Goal: Answer question/provide support: Share knowledge or assist other users

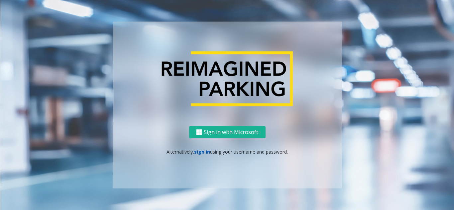
click at [205, 153] on link "sign in" at bounding box center [202, 152] width 16 height 6
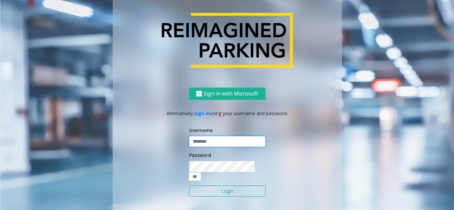
click at [206, 147] on input "text" at bounding box center [227, 141] width 76 height 11
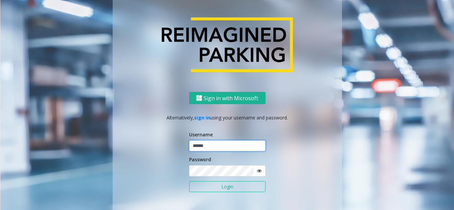
type input "******"
click at [189, 181] on button "Login" at bounding box center [227, 186] width 76 height 11
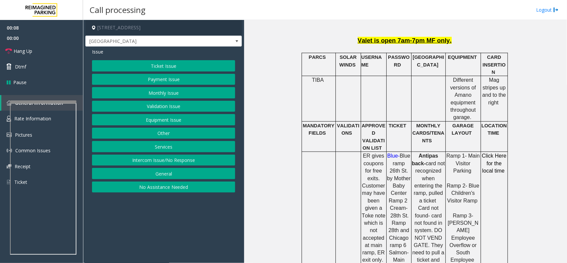
scroll to position [332, 0]
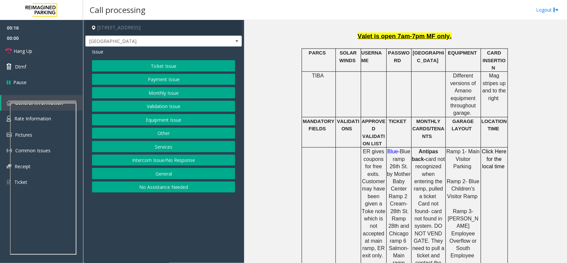
click at [183, 120] on button "Equipment Issue" at bounding box center [163, 119] width 143 height 11
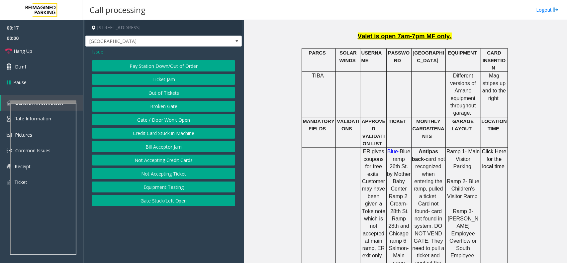
click at [183, 120] on button "Gate / Door Won't Open" at bounding box center [163, 119] width 143 height 11
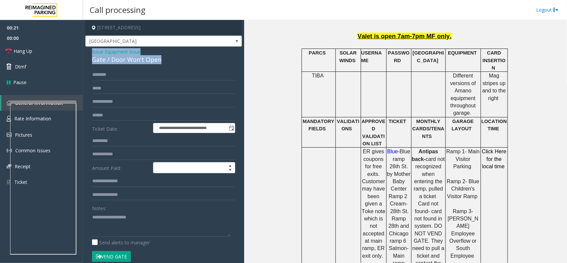
drag, startPoint x: 162, startPoint y: 61, endPoint x: 87, endPoint y: 55, distance: 74.6
click at [87, 55] on div "**********" at bounding box center [163, 214] width 156 height 336
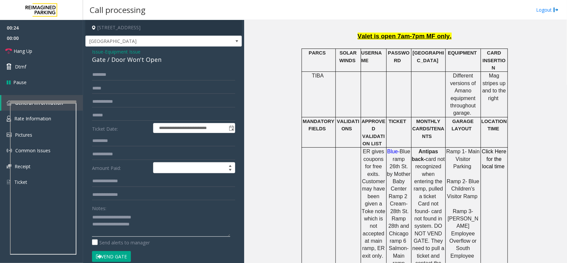
click at [144, 210] on textarea at bounding box center [161, 224] width 138 height 25
click at [103, 210] on button "Vend Gate" at bounding box center [111, 256] width 39 height 11
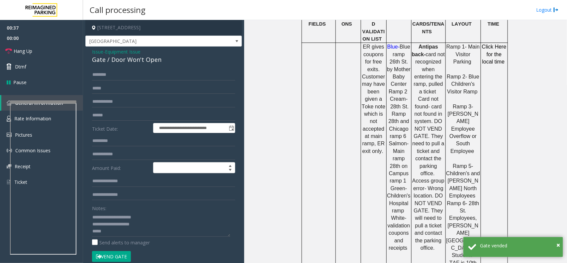
scroll to position [466, 0]
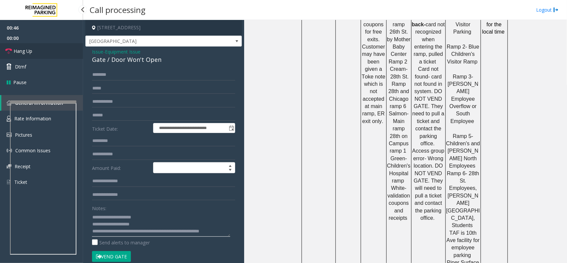
type textarea "**********"
click at [8, 53] on icon at bounding box center [8, 51] width 7 height 7
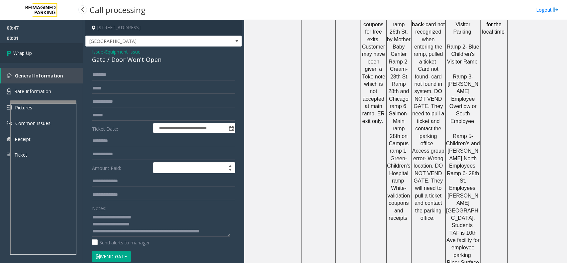
click at [8, 53] on icon at bounding box center [10, 52] width 7 height 11
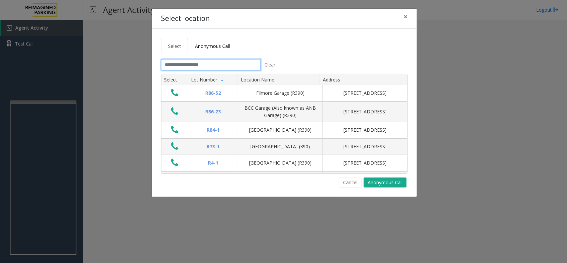
click at [213, 67] on input "text" at bounding box center [211, 64] width 100 height 11
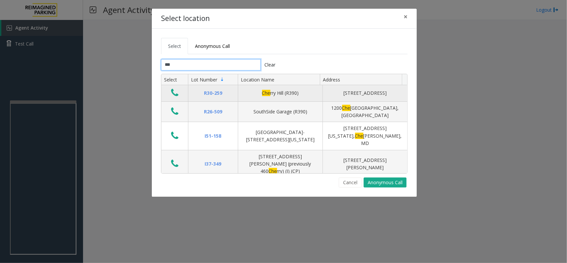
type input "***"
click at [180, 97] on button "Data table" at bounding box center [174, 93] width 11 height 11
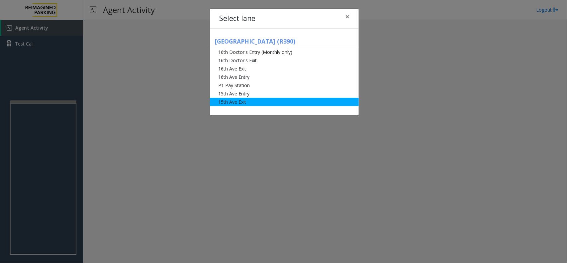
click at [230, 105] on li "15th Ave Exit" at bounding box center [284, 102] width 149 height 8
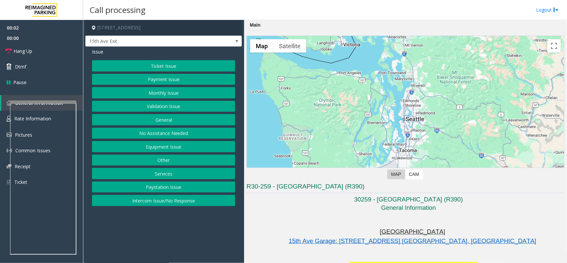
click at [173, 95] on button "Monthly Issue" at bounding box center [163, 92] width 143 height 11
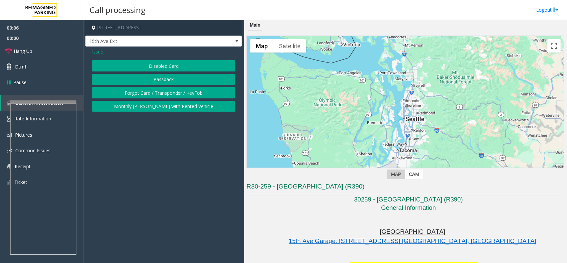
click at [158, 64] on button "Disabled Card" at bounding box center [163, 65] width 143 height 11
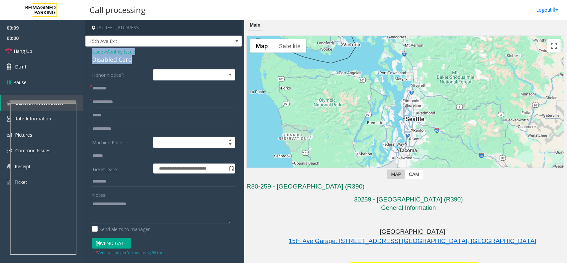
drag, startPoint x: 131, startPoint y: 60, endPoint x: 89, endPoint y: 52, distance: 43.2
click at [87, 53] on div "**********" at bounding box center [163, 232] width 156 height 372
click at [128, 210] on textarea at bounding box center [161, 210] width 138 height 25
type textarea "**********"
click at [118, 102] on input "text" at bounding box center [163, 101] width 143 height 11
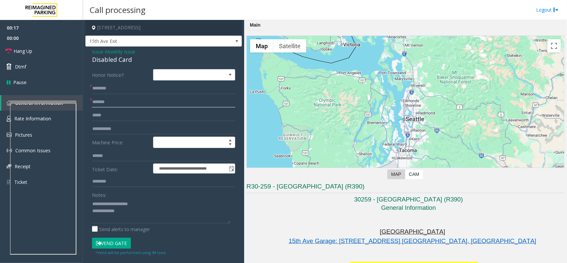
type input "*******"
click at [125, 90] on input "text" at bounding box center [163, 88] width 143 height 11
click at [138, 210] on textarea at bounding box center [161, 210] width 138 height 25
type textarea "**********"
click at [161, 89] on input "text" at bounding box center [163, 88] width 143 height 11
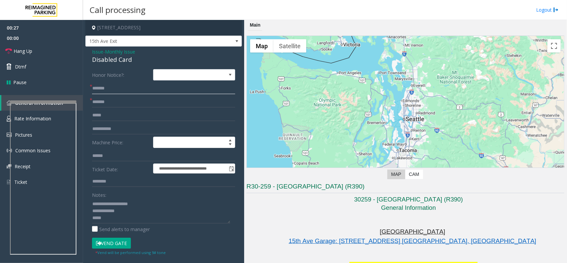
type input "*******"
click at [130, 210] on textarea at bounding box center [161, 210] width 138 height 25
type textarea "**********"
click at [137, 86] on input "*******" at bounding box center [163, 88] width 143 height 11
type input "**********"
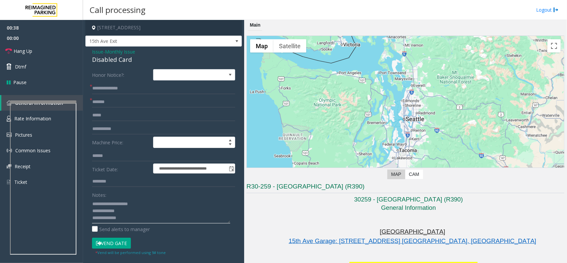
click at [141, 210] on textarea at bounding box center [161, 210] width 138 height 25
click at [108, 210] on button "Vend Gate" at bounding box center [111, 242] width 39 height 11
click at [138, 210] on textarea at bounding box center [161, 210] width 138 height 25
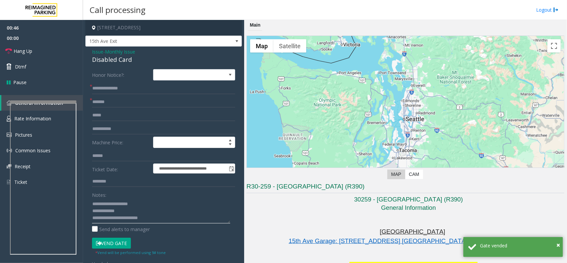
click at [156, 210] on textarea at bounding box center [161, 210] width 138 height 25
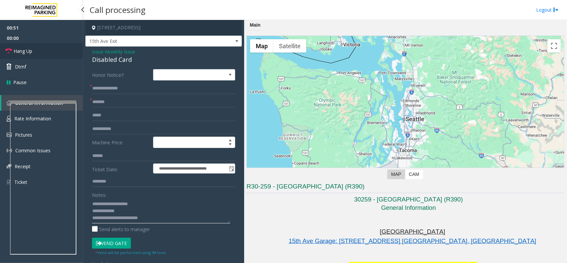
type textarea "**********"
click at [11, 51] on icon at bounding box center [8, 51] width 7 height 7
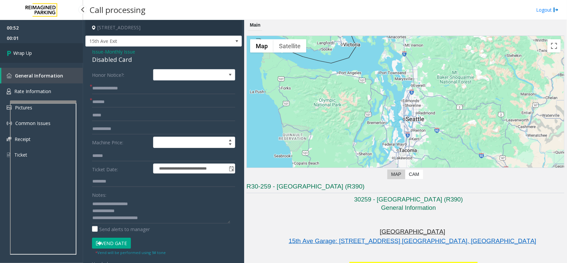
click at [11, 51] on icon at bounding box center [10, 52] width 7 height 11
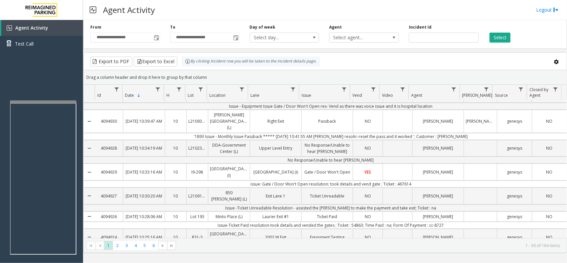
scroll to position [83, 0]
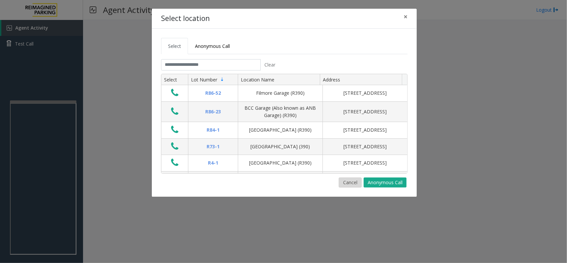
click at [356, 186] on button "Cancel" at bounding box center [350, 182] width 23 height 10
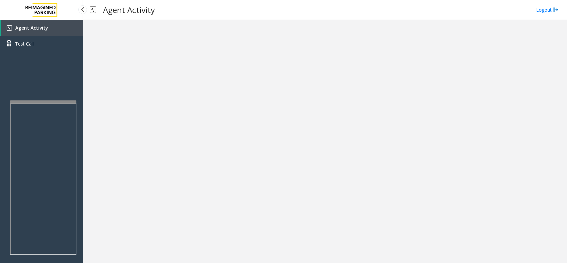
click at [61, 32] on link "Agent Activity" at bounding box center [42, 28] width 82 height 16
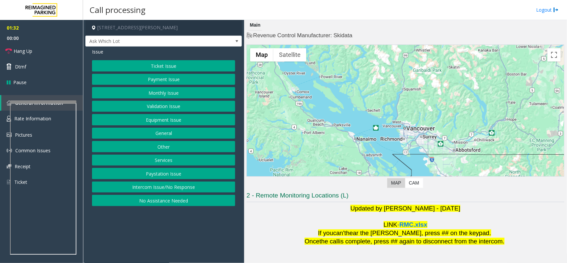
click at [166, 67] on button "Ticket Issue" at bounding box center [163, 65] width 143 height 11
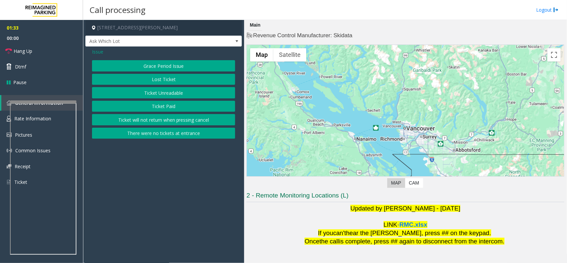
click at [175, 90] on button "Ticket Unreadable" at bounding box center [163, 92] width 143 height 11
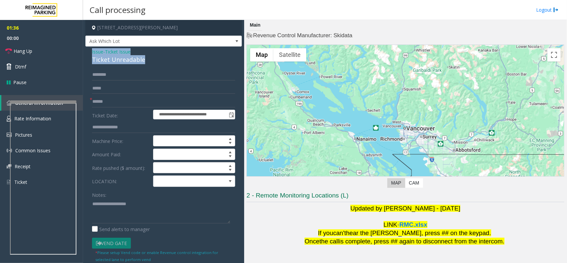
drag, startPoint x: 147, startPoint y: 60, endPoint x: 93, endPoint y: 57, distance: 53.9
click at [87, 55] on div "**********" at bounding box center [163, 204] width 156 height 316
click at [133, 210] on textarea at bounding box center [161, 210] width 138 height 25
type textarea "**********"
click at [114, 105] on input "text" at bounding box center [163, 101] width 143 height 11
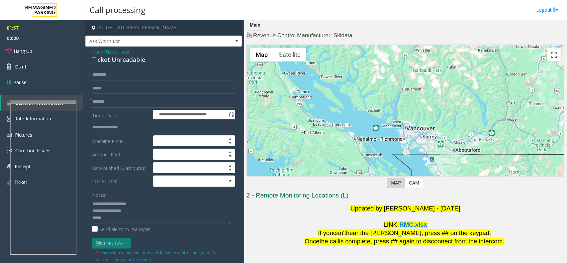
type input "*******"
click at [110, 210] on textarea at bounding box center [161, 210] width 138 height 25
paste textarea "**********"
type textarea "**********"
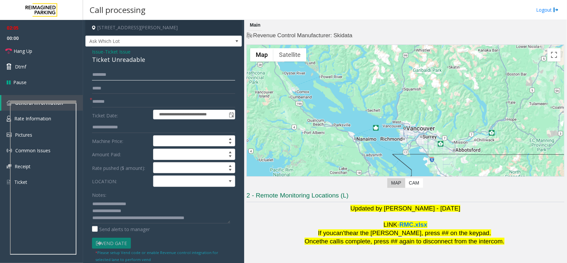
click at [132, 77] on input "text" at bounding box center [163, 74] width 143 height 11
type input "******"
click at [7, 51] on icon at bounding box center [8, 51] width 7 height 7
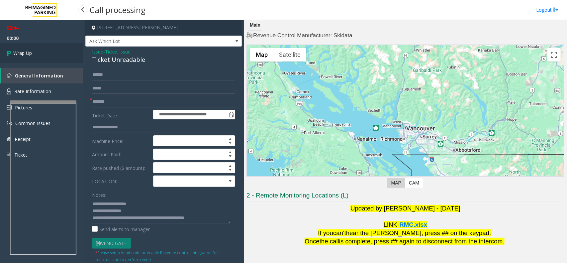
click at [10, 56] on icon at bounding box center [10, 52] width 7 height 11
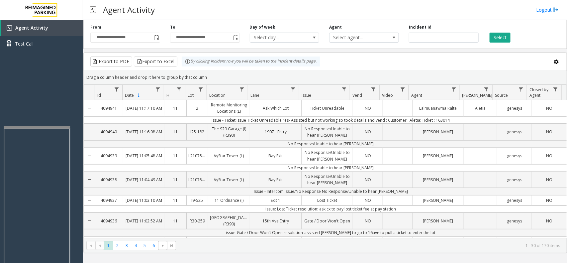
click at [38, 127] on div at bounding box center [37, 127] width 66 height 3
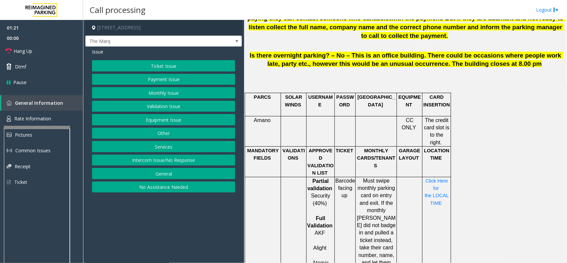
scroll to position [500, 0]
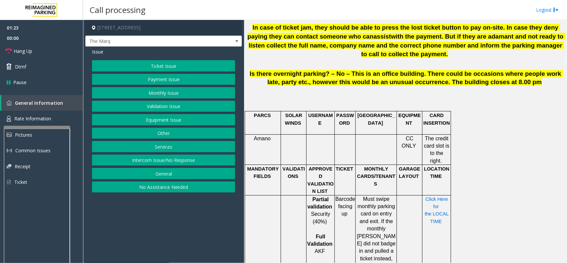
click at [438, 197] on span "Click Here for the LOCAL TIME" at bounding box center [438, 211] width 26 height 28
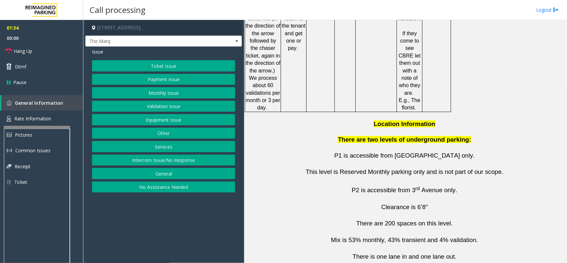
scroll to position [1205, 0]
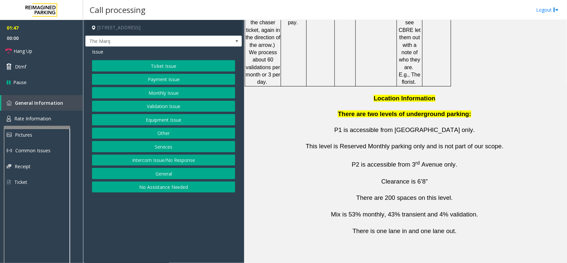
drag, startPoint x: 334, startPoint y: 221, endPoint x: 310, endPoint y: 223, distance: 24.7
drag, startPoint x: 341, startPoint y: 222, endPoint x: 300, endPoint y: 224, distance: 41.2
copy button "[PHONE_NUMBER]"
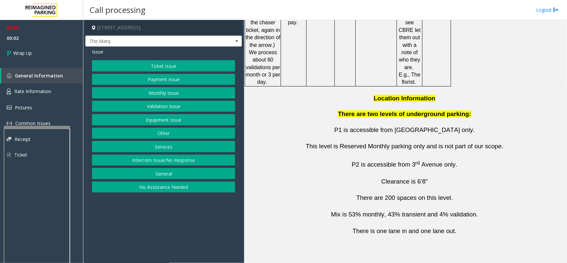
click at [151, 161] on button "Intercom Issue/No Response" at bounding box center [163, 159] width 143 height 11
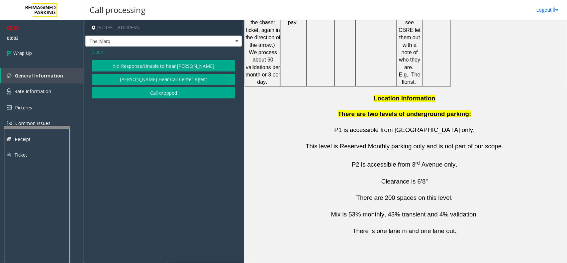
click at [150, 94] on button "Call dropped" at bounding box center [163, 92] width 143 height 11
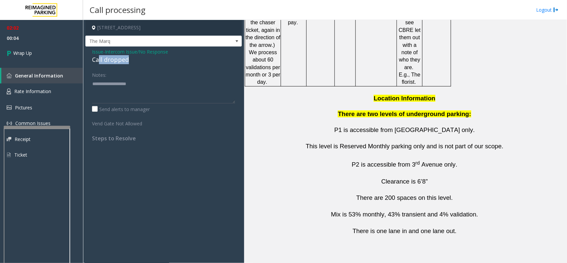
drag, startPoint x: 131, startPoint y: 57, endPoint x: 102, endPoint y: 62, distance: 29.6
click at [99, 61] on div "Call dropped" at bounding box center [163, 59] width 143 height 9
click at [144, 70] on div "Notes:" at bounding box center [163, 86] width 143 height 34
click at [98, 50] on span "Issue" at bounding box center [97, 51] width 11 height 7
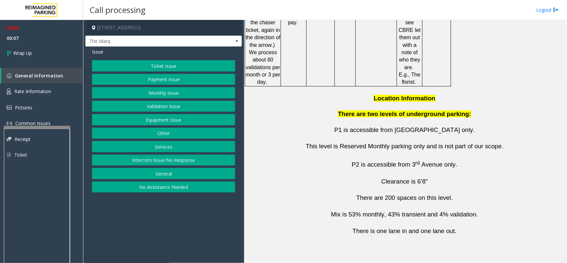
click at [154, 117] on button "Equipment Issue" at bounding box center [163, 119] width 143 height 11
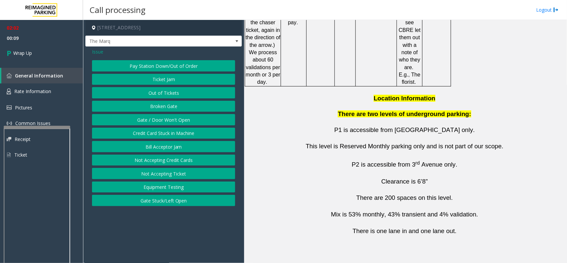
click at [166, 77] on button "Ticket Jam" at bounding box center [163, 79] width 143 height 11
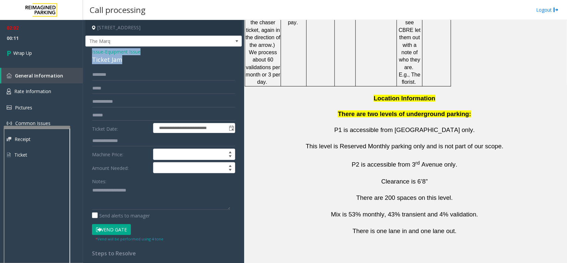
drag, startPoint x: 127, startPoint y: 60, endPoint x: 83, endPoint y: 48, distance: 45.0
click at [83, 48] on app-call-processing-form "**********" at bounding box center [163, 141] width 161 height 243
click at [116, 203] on textarea at bounding box center [161, 197] width 138 height 25
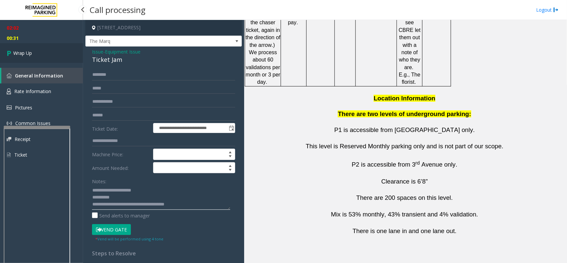
type textarea "**********"
click at [19, 50] on span "Wrap Up" at bounding box center [22, 52] width 19 height 7
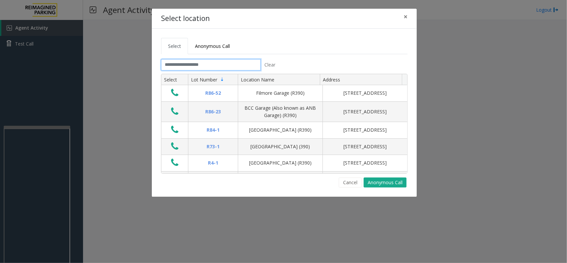
click at [196, 63] on input "text" at bounding box center [211, 64] width 100 height 11
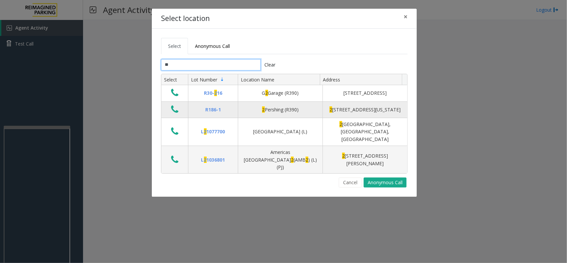
type input "*"
click at [178, 114] on icon "Data table" at bounding box center [174, 109] width 7 height 9
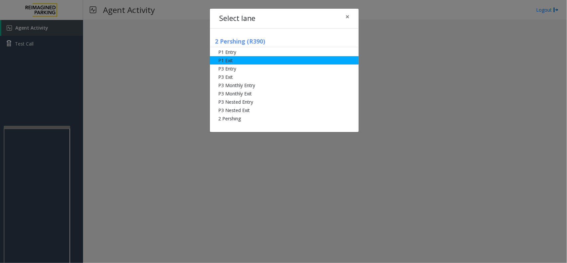
click at [226, 62] on li "P1 Exit" at bounding box center [284, 60] width 149 height 8
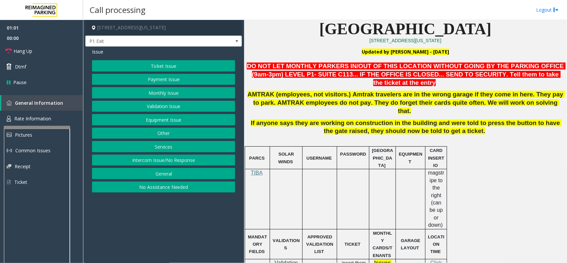
scroll to position [208, 0]
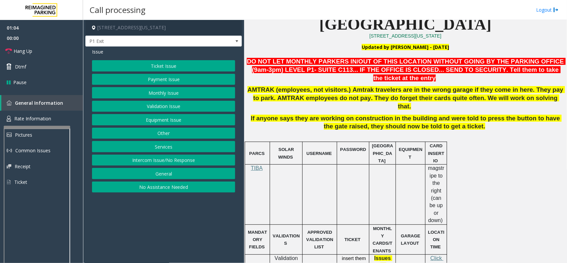
click at [170, 82] on button "Payment Issue" at bounding box center [163, 79] width 143 height 11
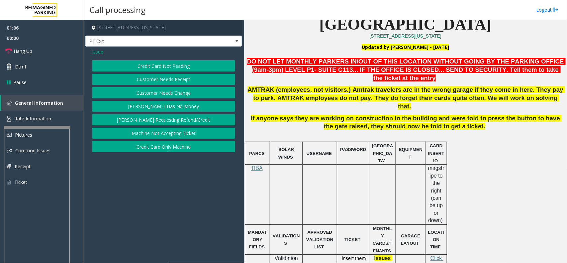
click at [169, 69] on button "Credit Card Not Reading" at bounding box center [163, 65] width 143 height 11
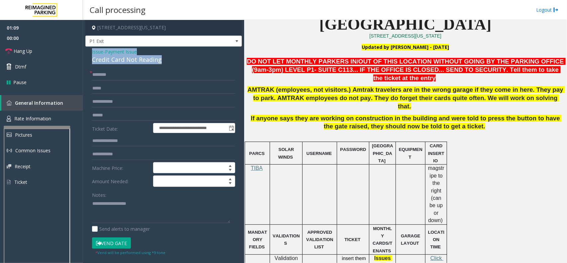
drag, startPoint x: 159, startPoint y: 60, endPoint x: 86, endPoint y: 55, distance: 72.6
click at [86, 55] on div "**********" at bounding box center [163, 211] width 156 height 330
click at [151, 209] on textarea at bounding box center [161, 210] width 138 height 25
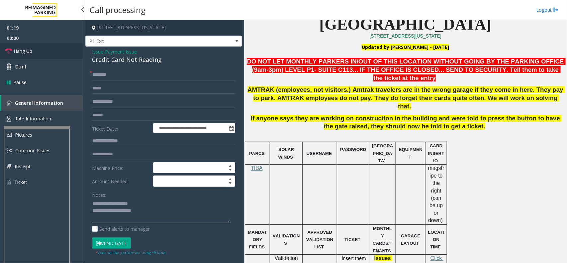
type textarea "**********"
click at [10, 50] on icon at bounding box center [8, 51] width 7 height 7
click at [99, 72] on input "text" at bounding box center [163, 74] width 143 height 11
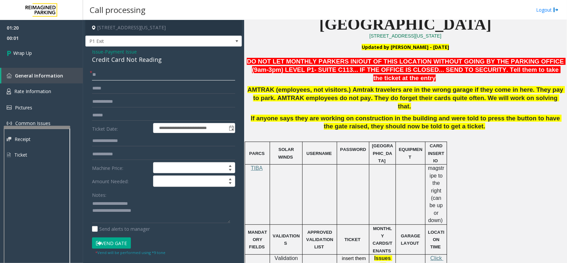
type input "**"
click at [162, 210] on textarea at bounding box center [161, 210] width 138 height 25
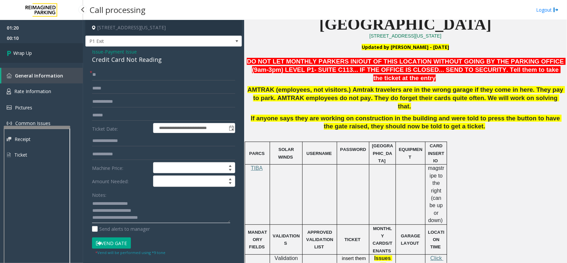
type textarea "**********"
click at [16, 47] on link "Wrap Up" at bounding box center [41, 53] width 83 height 20
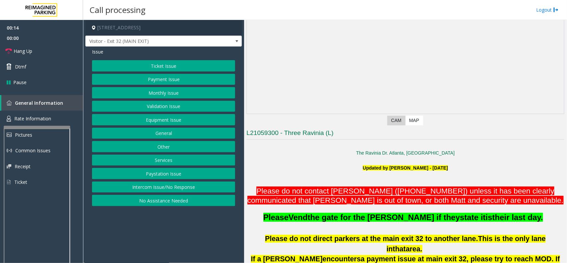
scroll to position [83, 0]
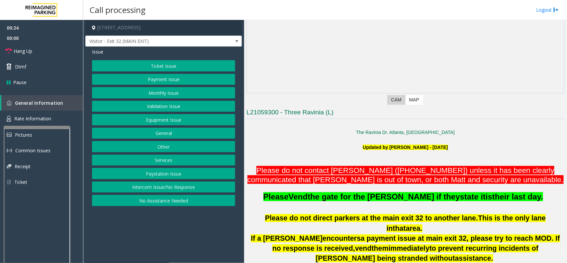
click at [356, 153] on p at bounding box center [405, 158] width 318 height 15
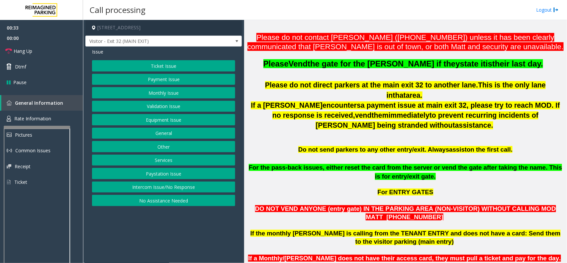
scroll to position [249, 0]
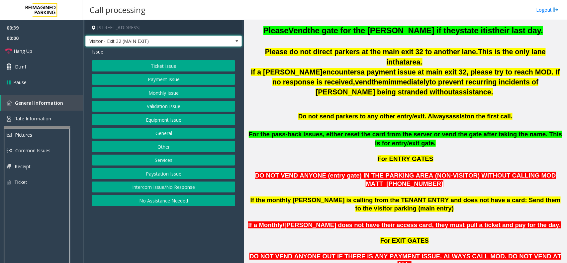
click at [233, 40] on span at bounding box center [236, 41] width 9 height 11
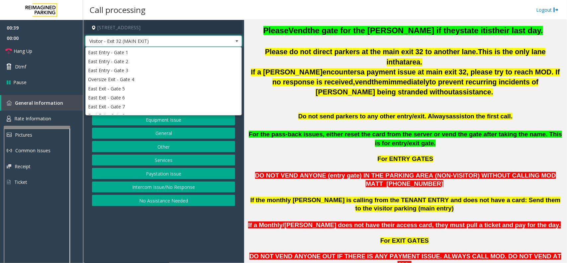
scroll to position [109, 0]
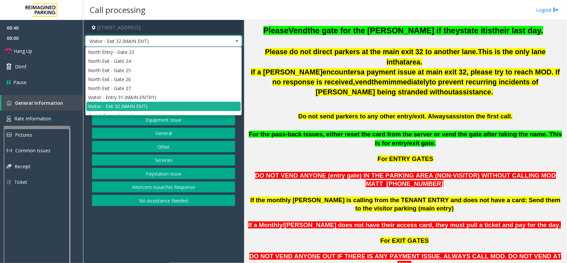
click at [233, 40] on span at bounding box center [236, 41] width 9 height 11
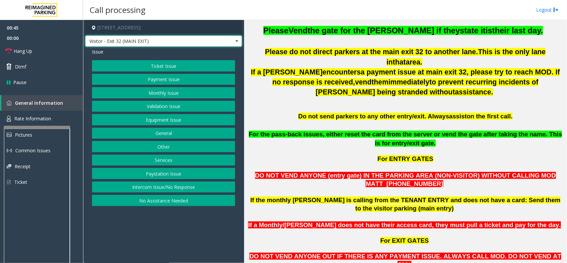
click at [231, 42] on span "Visitor - Exit 32 (MAIN EXIT)" at bounding box center [163, 41] width 156 height 11
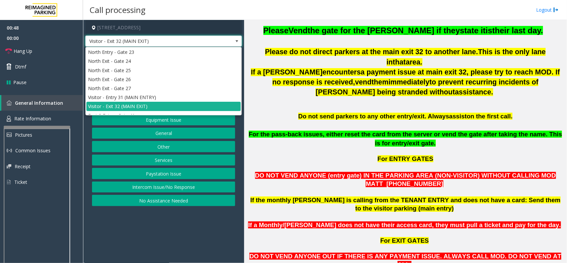
click at [236, 42] on span at bounding box center [236, 41] width 5 height 5
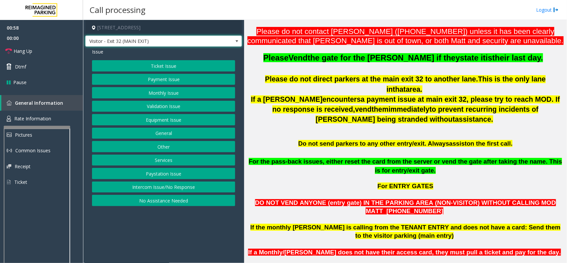
scroll to position [208, 0]
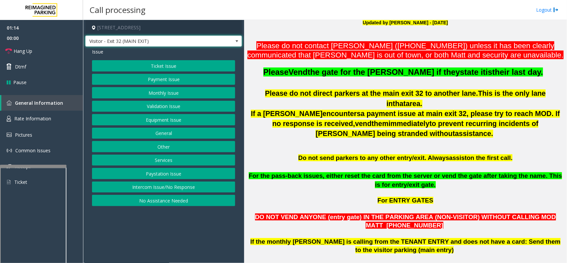
click at [37, 166] on div at bounding box center [33, 166] width 66 height 3
click at [42, 120] on span "Rate Information" at bounding box center [32, 118] width 37 height 6
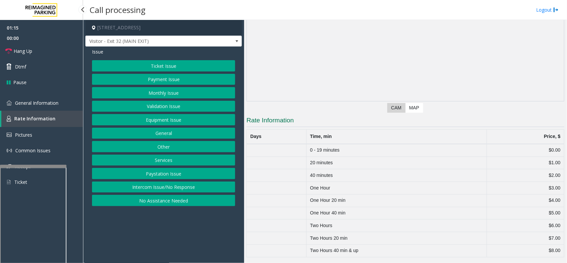
scroll to position [76, 0]
click at [42, 104] on span "General Information" at bounding box center [36, 103] width 43 height 6
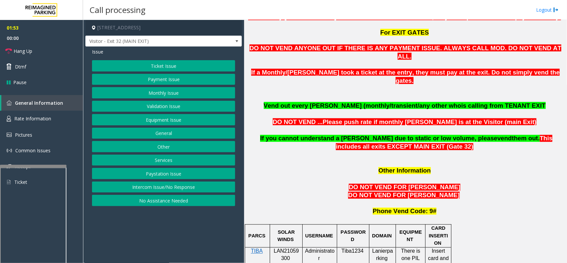
scroll to position [498, 0]
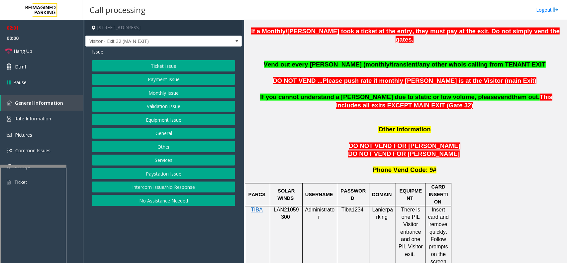
click at [171, 162] on button "Services" at bounding box center [163, 159] width 143 height 11
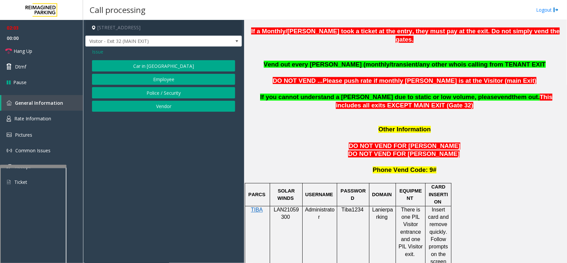
click at [162, 107] on button "Vendor" at bounding box center [163, 106] width 143 height 11
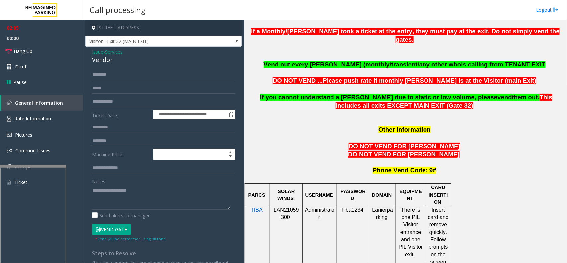
click at [105, 137] on input "text" at bounding box center [163, 140] width 143 height 11
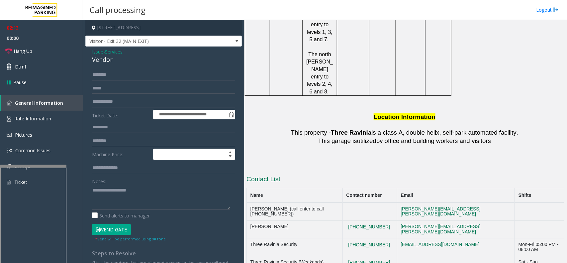
scroll to position [1121, 0]
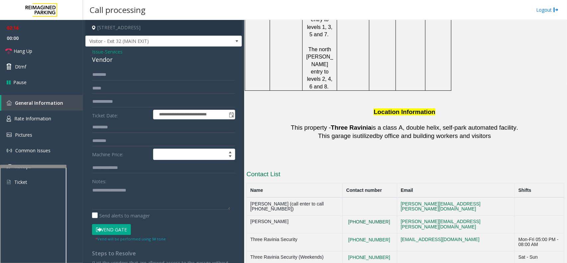
drag, startPoint x: 391, startPoint y: 134, endPoint x: 370, endPoint y: 135, distance: 20.9
click at [370, 210] on button "[PHONE_NUMBER]" at bounding box center [369, 222] width 46 height 6
drag, startPoint x: 392, startPoint y: 135, endPoint x: 356, endPoint y: 138, distance: 36.0
click at [356, 210] on td "[PHONE_NUMBER]" at bounding box center [370, 224] width 54 height 18
copy button "[PHONE_NUMBER]"
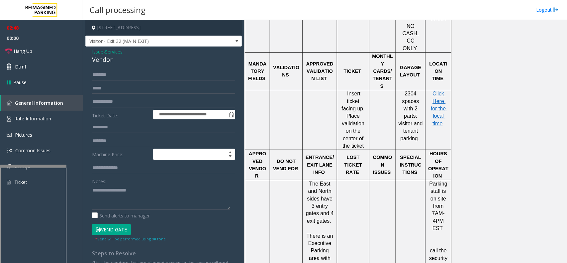
scroll to position [747, 0]
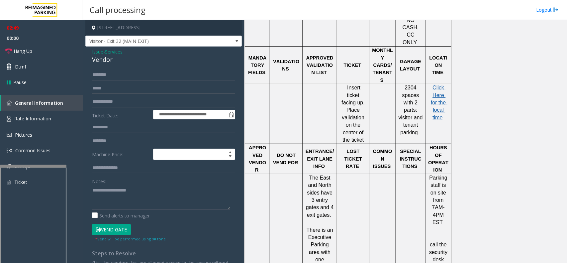
click at [437, 85] on span "Click Here for the local time" at bounding box center [439, 103] width 17 height 36
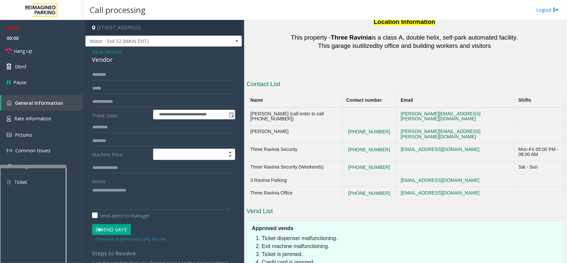
scroll to position [1214, 0]
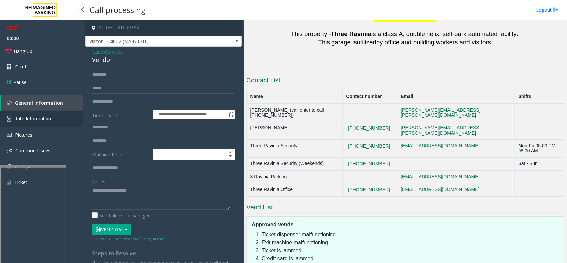
click at [73, 115] on link "Rate Information" at bounding box center [41, 119] width 83 height 16
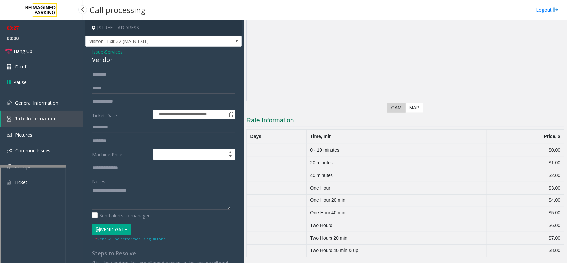
scroll to position [76, 0]
click at [51, 100] on span "General Information" at bounding box center [36, 103] width 43 height 6
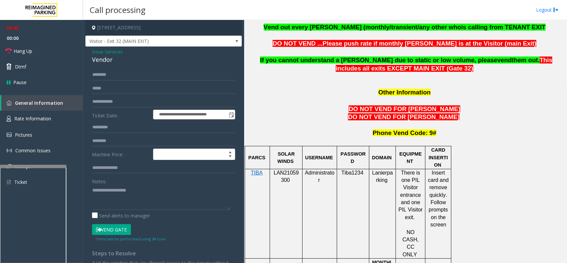
scroll to position [545, 0]
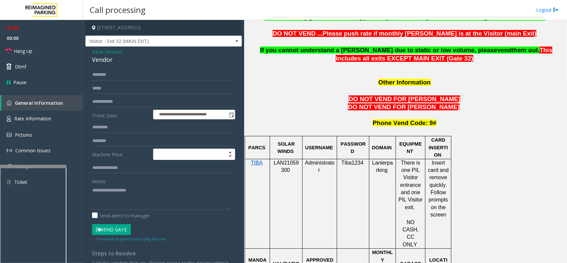
click at [282, 160] on span "LAN21059300" at bounding box center [286, 166] width 25 height 13
click at [116, 142] on input "text" at bounding box center [163, 140] width 143 height 11
type input "*******"
click at [274, 160] on span "LAN21059300" at bounding box center [286, 166] width 25 height 13
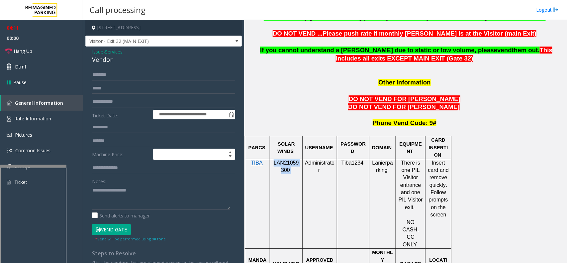
click at [274, 160] on span "LAN21059300" at bounding box center [286, 166] width 25 height 13
drag, startPoint x: 115, startPoint y: 59, endPoint x: 87, endPoint y: 50, distance: 29.4
click at [87, 50] on div "**********" at bounding box center [163, 169] width 156 height 247
click at [115, 199] on textarea at bounding box center [161, 197] width 138 height 25
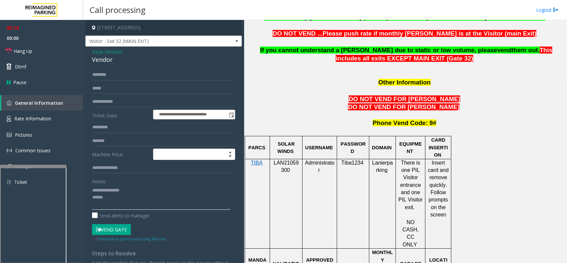
type textarea "**********"
click at [113, 210] on button "Vend Gate" at bounding box center [111, 229] width 39 height 11
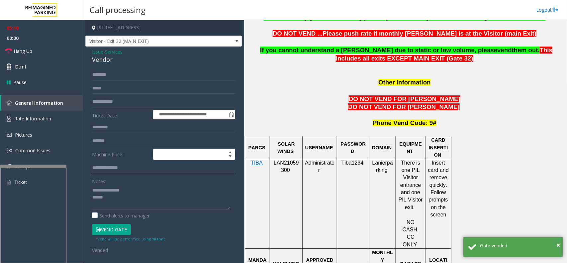
click at [139, 170] on input "text" at bounding box center [163, 167] width 143 height 11
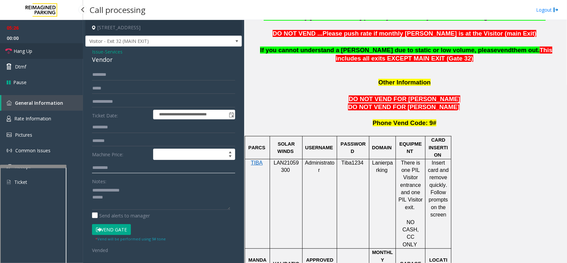
type input "********"
click at [17, 52] on span "Hang Up" at bounding box center [23, 50] width 19 height 7
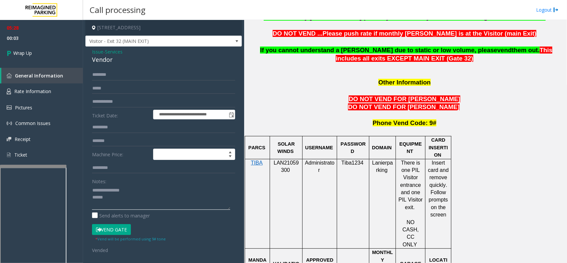
click at [110, 197] on textarea at bounding box center [161, 197] width 138 height 25
click at [98, 50] on span "Issue" at bounding box center [97, 51] width 11 height 7
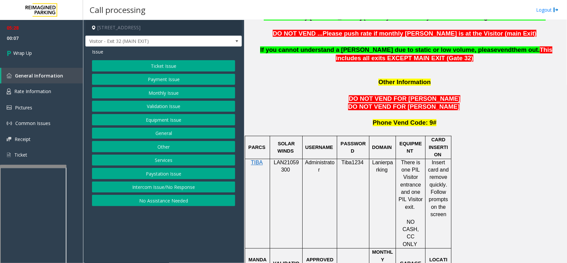
click at [182, 65] on button "Ticket Issue" at bounding box center [163, 65] width 143 height 11
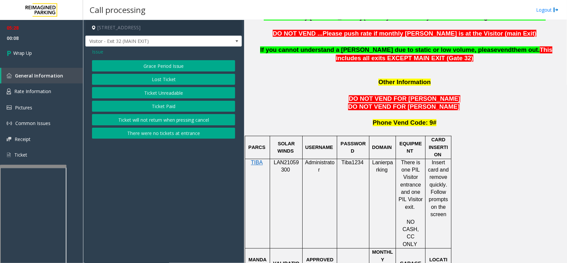
click at [187, 69] on button "Grace Period Issue" at bounding box center [163, 65] width 143 height 11
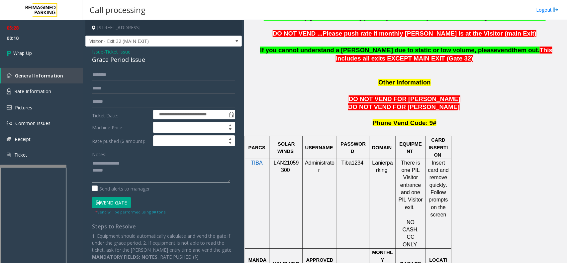
drag, startPoint x: 139, startPoint y: 175, endPoint x: 87, endPoint y: 162, distance: 53.2
click at [87, 162] on div "**********" at bounding box center [163, 164] width 153 height 191
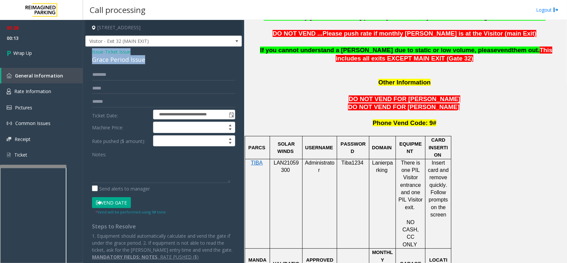
drag, startPoint x: 160, startPoint y: 59, endPoint x: 95, endPoint y: 53, distance: 66.0
click at [88, 54] on div "**********" at bounding box center [163, 156] width 156 height 220
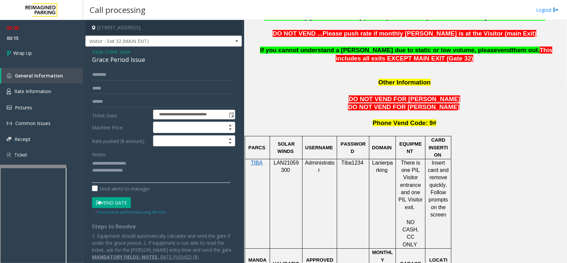
click at [138, 170] on textarea at bounding box center [161, 170] width 138 height 25
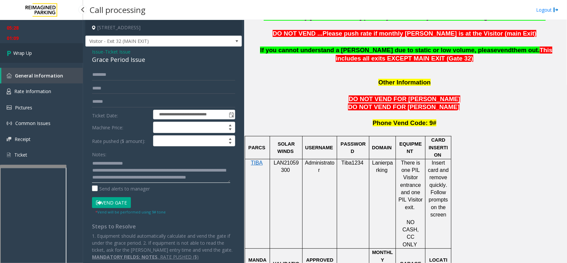
type textarea "**********"
click at [14, 50] on span "Wrap Up" at bounding box center [22, 52] width 19 height 7
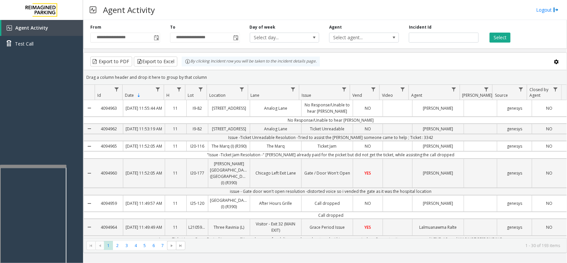
click at [453, 63] on div "Export to PDF Export to Excel By clicking Incident row you will be taken to the…" at bounding box center [324, 61] width 471 height 10
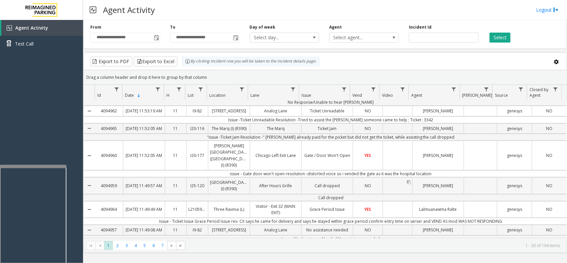
scroll to position [83, 0]
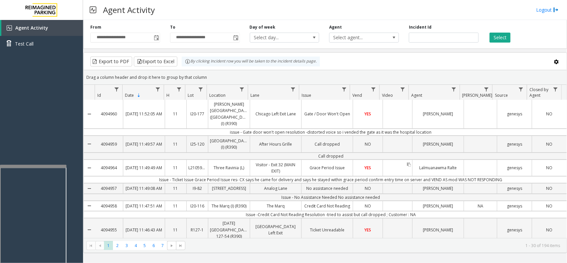
click at [394, 176] on div "Data table" at bounding box center [397, 168] width 29 height 16
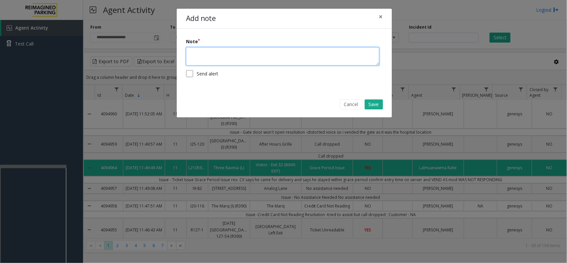
click at [310, 55] on textarea at bounding box center [282, 56] width 193 height 18
type textarea "**********"
click at [378, 104] on button "Save" at bounding box center [374, 104] width 18 height 10
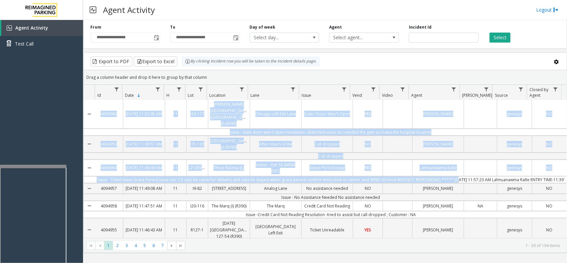
drag, startPoint x: 455, startPoint y: 190, endPoint x: 582, endPoint y: 188, distance: 127.2
click at [453, 188] on html "**********" at bounding box center [283, 131] width 567 height 263
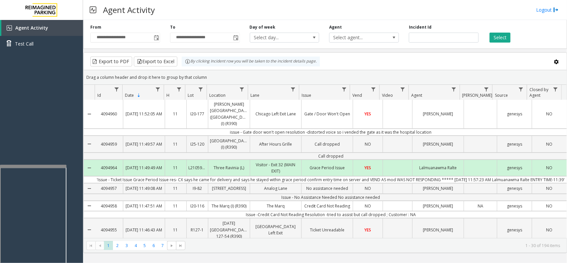
click at [453, 62] on div "Export to PDF Export to Excel By clicking Incident row you will be taken to the…" at bounding box center [324, 61] width 471 height 10
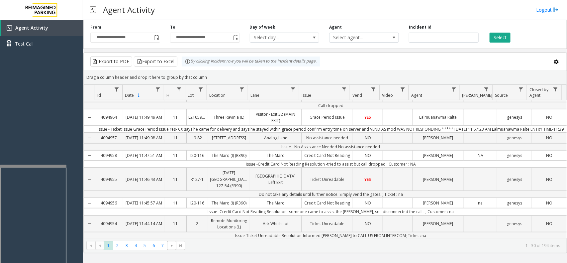
scroll to position [125, 0]
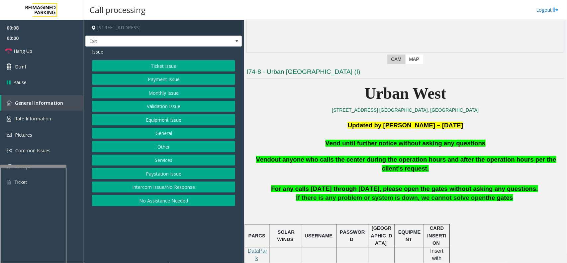
scroll to position [125, 0]
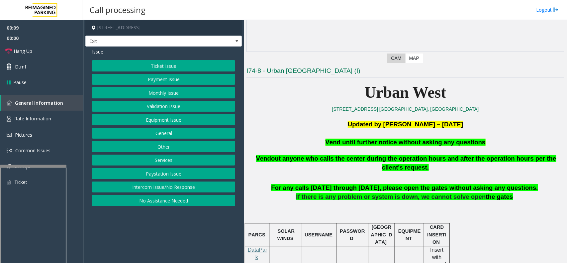
click at [158, 123] on button "Equipment Issue" at bounding box center [163, 119] width 143 height 11
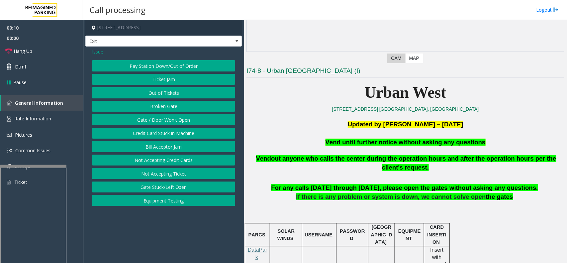
click at [160, 120] on button "Gate / Door Won't Open" at bounding box center [163, 119] width 143 height 11
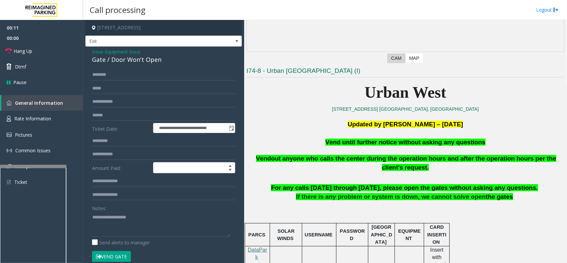
click at [104, 210] on button "Vend Gate" at bounding box center [111, 256] width 39 height 11
click at [386, 143] on span "Vend until further notice without asking any questions" at bounding box center [405, 141] width 160 height 7
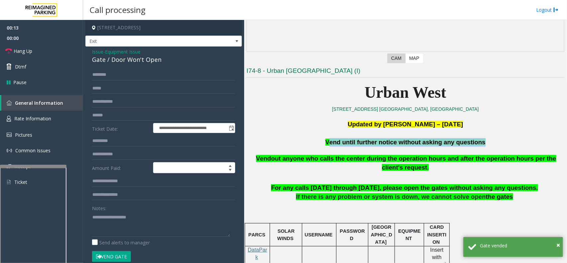
click at [386, 143] on span "Vend until further notice without asking any questions" at bounding box center [405, 141] width 160 height 7
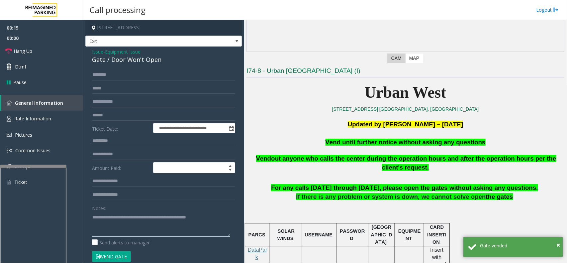
click at [214, 210] on textarea at bounding box center [161, 224] width 138 height 25
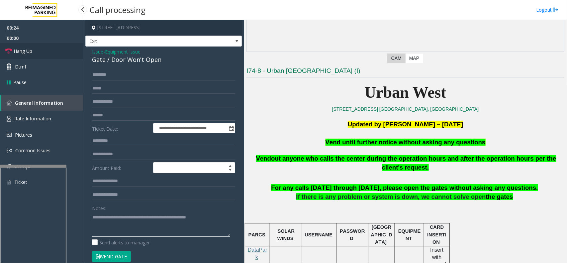
type textarea "**********"
click at [11, 50] on icon at bounding box center [8, 51] width 7 height 7
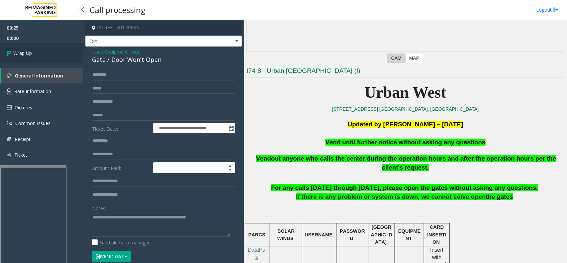
click at [11, 50] on icon at bounding box center [10, 52] width 7 height 11
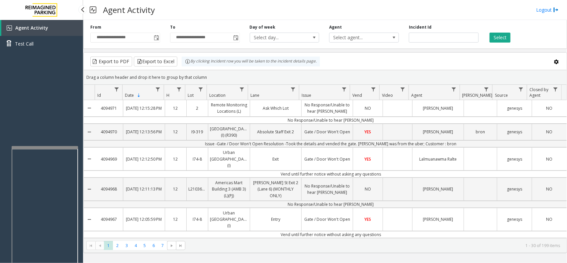
click at [59, 146] on div at bounding box center [45, 147] width 66 height 3
click at [57, 144] on div "Agent Activity Test Call" at bounding box center [41, 151] width 83 height 263
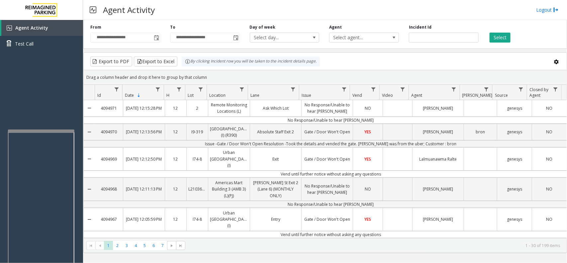
click at [42, 129] on div at bounding box center [41, 130] width 66 height 3
click at [316, 40] on span at bounding box center [313, 37] width 5 height 5
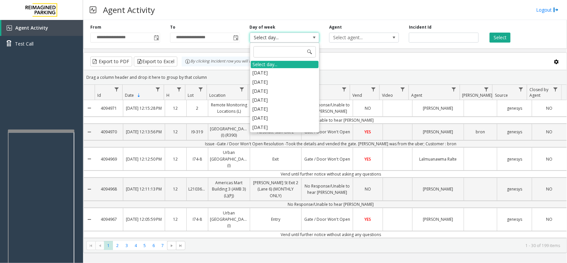
click at [316, 40] on span at bounding box center [313, 37] width 5 height 5
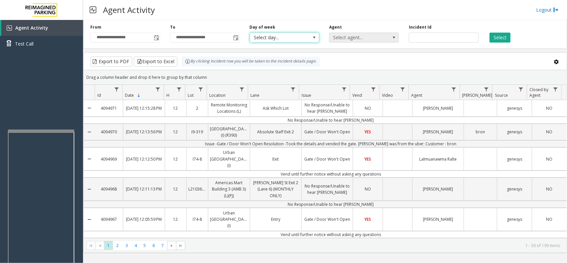
click at [395, 42] on span at bounding box center [393, 37] width 9 height 9
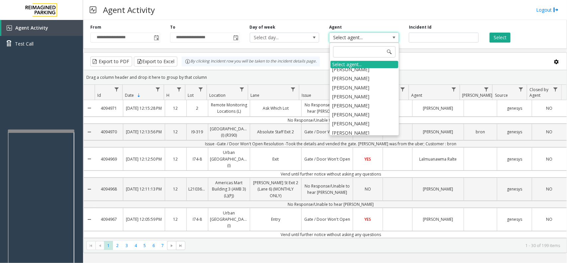
scroll to position [623, 0]
click at [395, 36] on span at bounding box center [393, 37] width 5 height 5
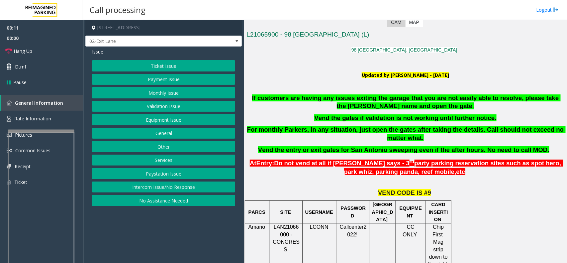
scroll to position [166, 0]
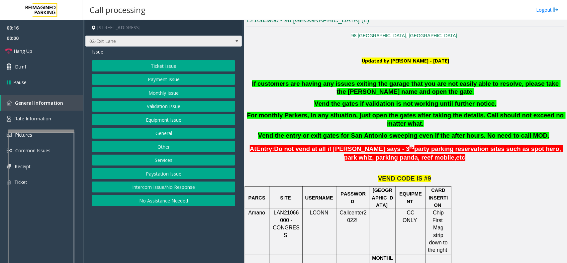
click at [238, 40] on span at bounding box center [236, 41] width 5 height 5
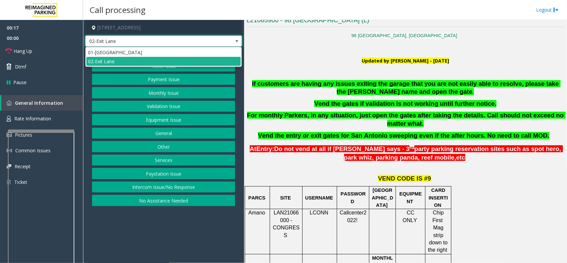
click at [238, 40] on span at bounding box center [236, 41] width 5 height 5
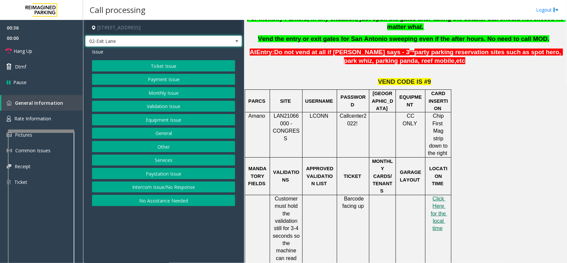
scroll to position [249, 0]
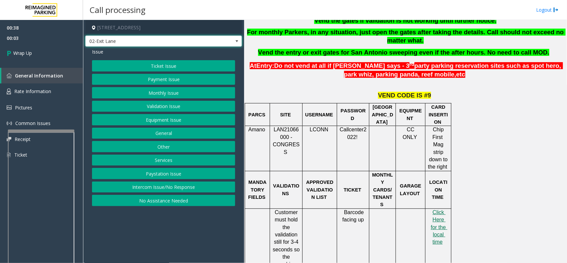
click at [172, 186] on button "Intercom Issue/No Response" at bounding box center [163, 186] width 143 height 11
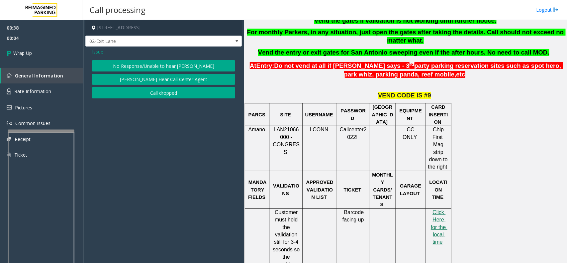
click at [181, 93] on button "Call dropped" at bounding box center [163, 92] width 143 height 11
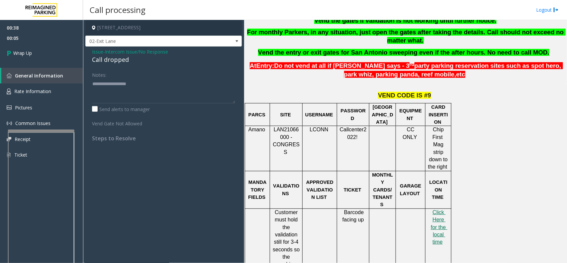
click at [115, 58] on div "Call dropped" at bounding box center [163, 59] width 143 height 9
type textarea "**********"
click at [17, 48] on link "Wrap Up" at bounding box center [41, 53] width 83 height 20
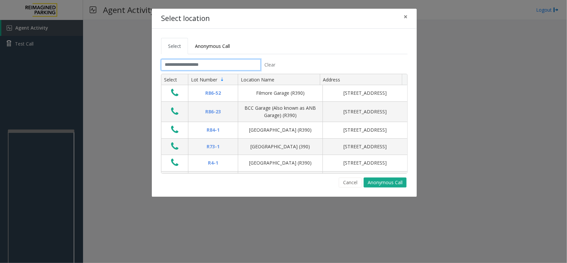
click at [210, 66] on input "text" at bounding box center [211, 64] width 100 height 11
click at [345, 182] on button "Cancel" at bounding box center [350, 182] width 23 height 10
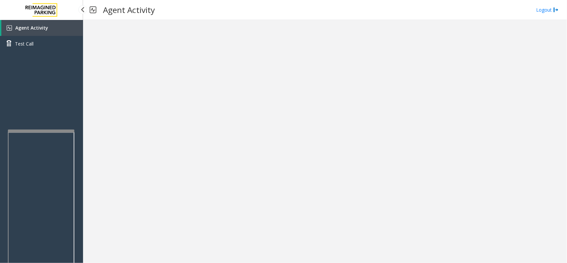
click at [68, 33] on link "Agent Activity" at bounding box center [42, 28] width 82 height 16
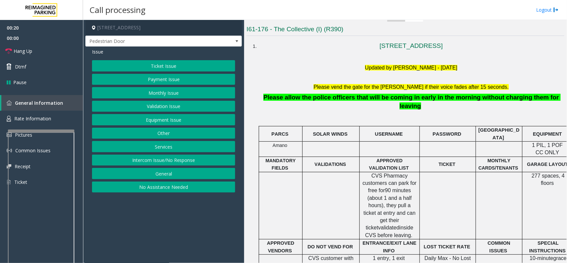
scroll to position [208, 0]
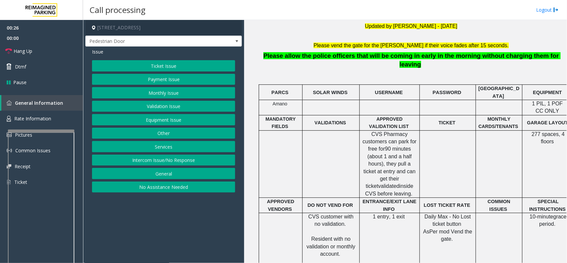
click at [168, 163] on button "Intercom Issue/No Response" at bounding box center [163, 159] width 143 height 11
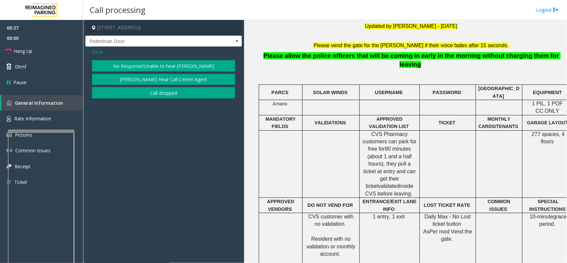
click at [185, 67] on button "No Response/Unable to hear [PERSON_NAME]" at bounding box center [163, 65] width 143 height 11
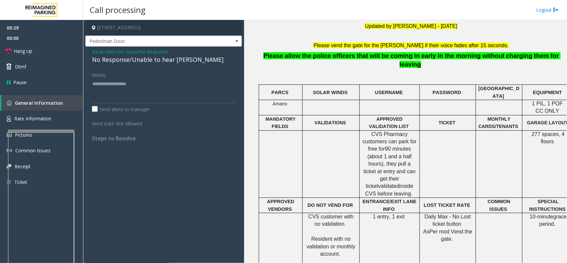
click at [148, 60] on div "No Response/Unable to hear [PERSON_NAME]" at bounding box center [163, 59] width 143 height 9
click at [177, 89] on textarea at bounding box center [163, 90] width 143 height 25
type textarea "**********"
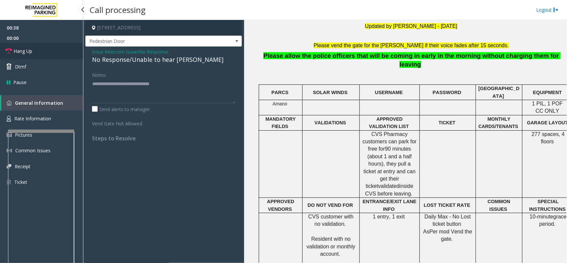
click at [9, 52] on icon at bounding box center [8, 51] width 7 height 7
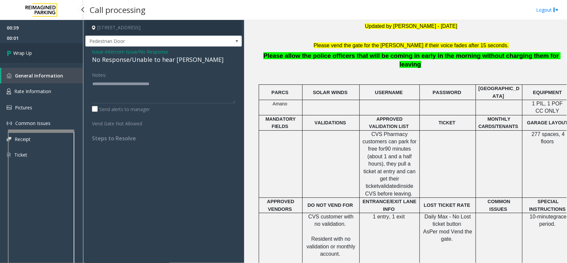
click at [9, 52] on icon at bounding box center [10, 52] width 7 height 11
